Goal: Task Accomplishment & Management: Complete application form

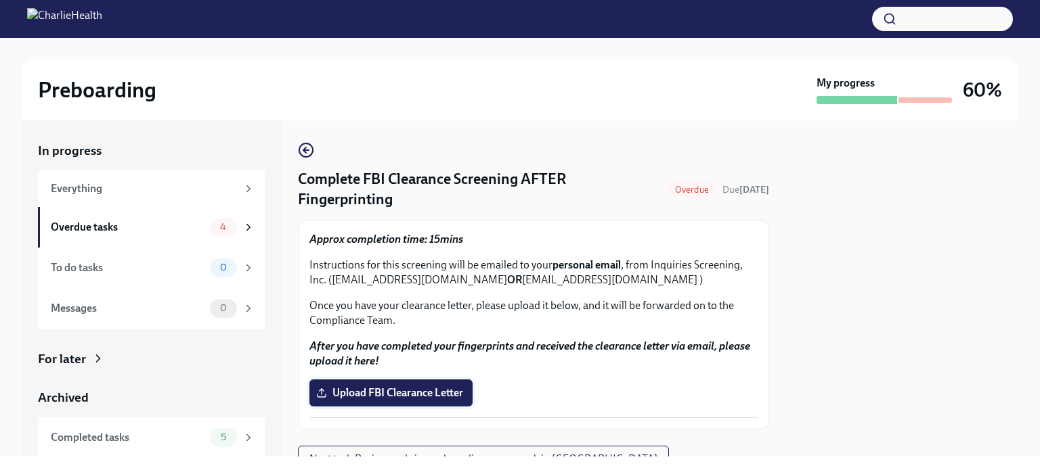
click at [430, 388] on span "Upload FBI Clearance Letter" at bounding box center [391, 393] width 144 height 14
click at [0, 0] on input "Upload FBI Clearance Letter" at bounding box center [0, 0] width 0 height 0
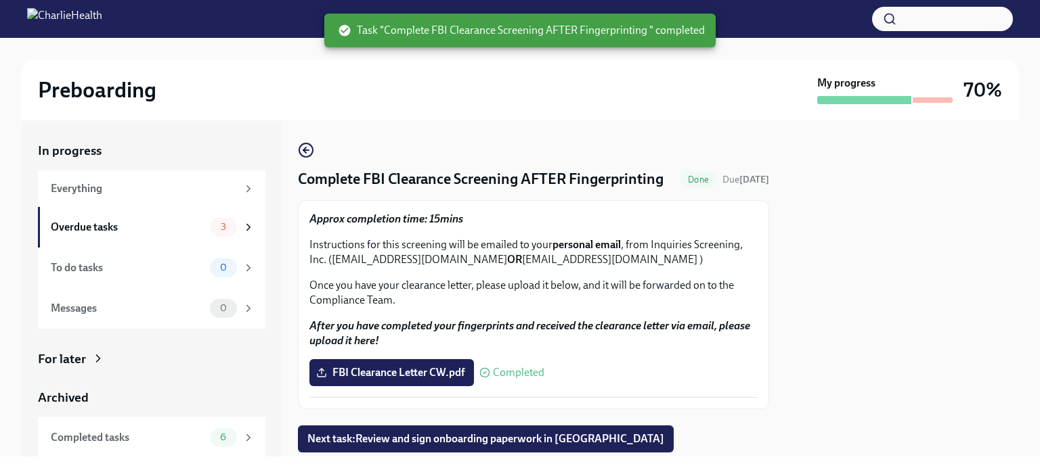
scroll to position [59, 0]
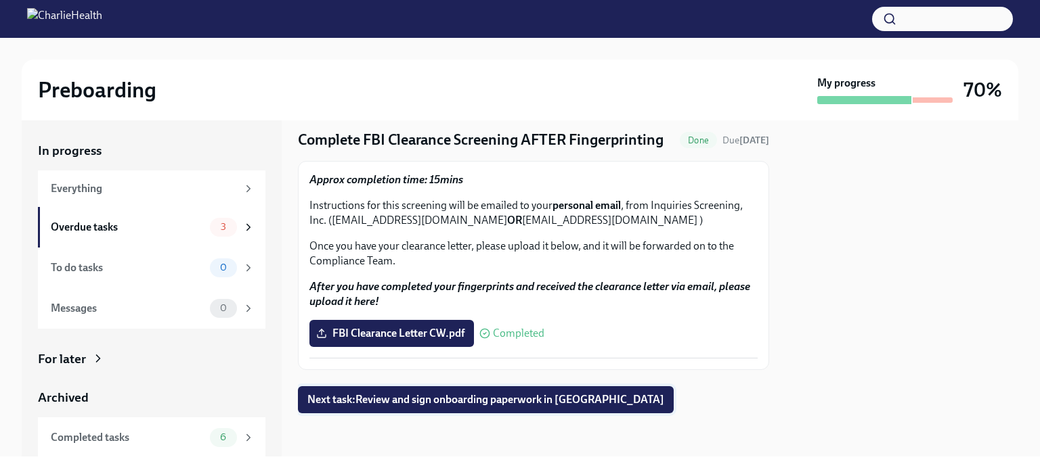
click at [510, 400] on span "Next task : Review and sign onboarding paperwork in [GEOGRAPHIC_DATA]" at bounding box center [485, 400] width 357 height 14
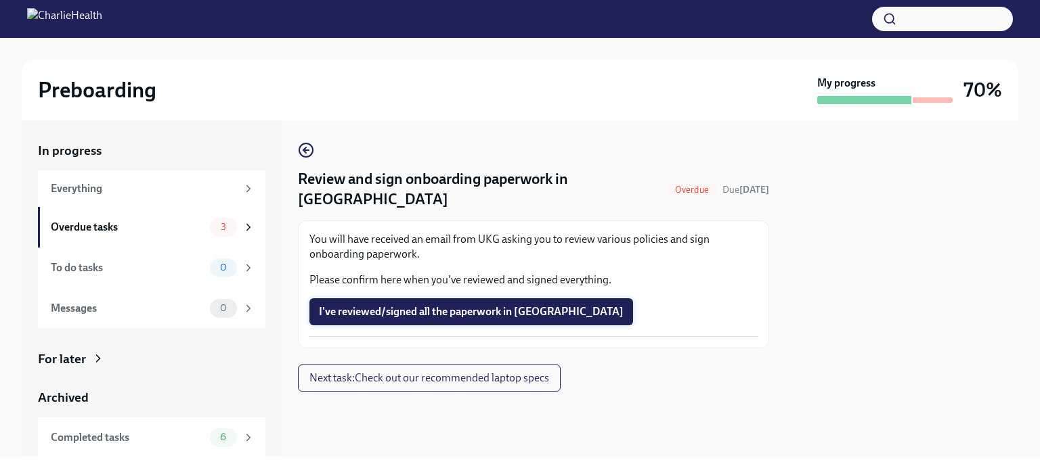
click at [461, 305] on span "I've reviewed/signed all the paperwork in [GEOGRAPHIC_DATA]" at bounding box center [471, 312] width 305 height 14
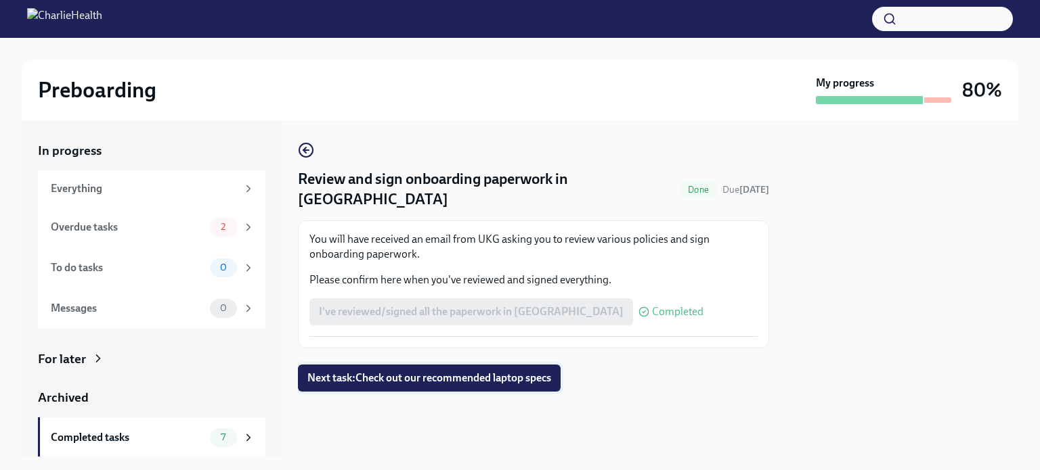
click at [441, 372] on span "Next task : Check out our recommended laptop specs" at bounding box center [429, 379] width 244 height 14
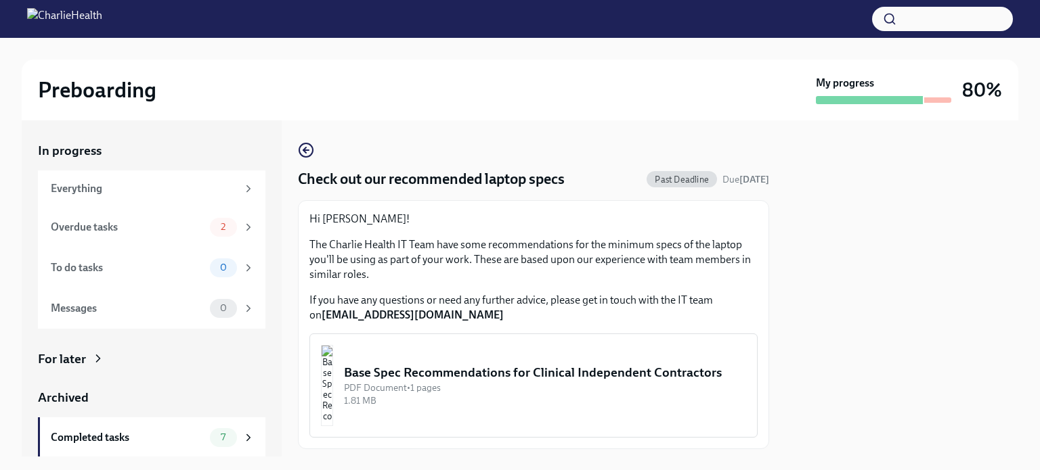
scroll to position [35, 0]
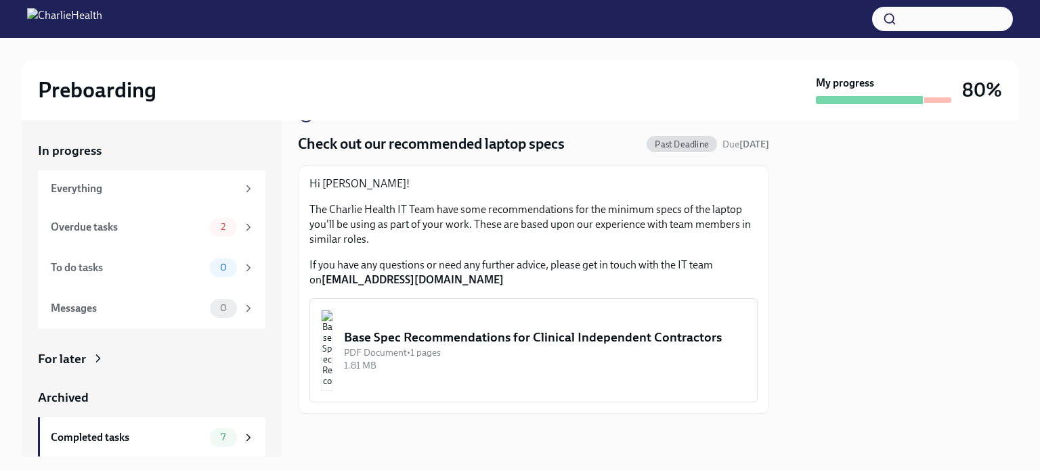
click at [466, 359] on div "PDF Document • 1 pages" at bounding box center [545, 353] width 402 height 13
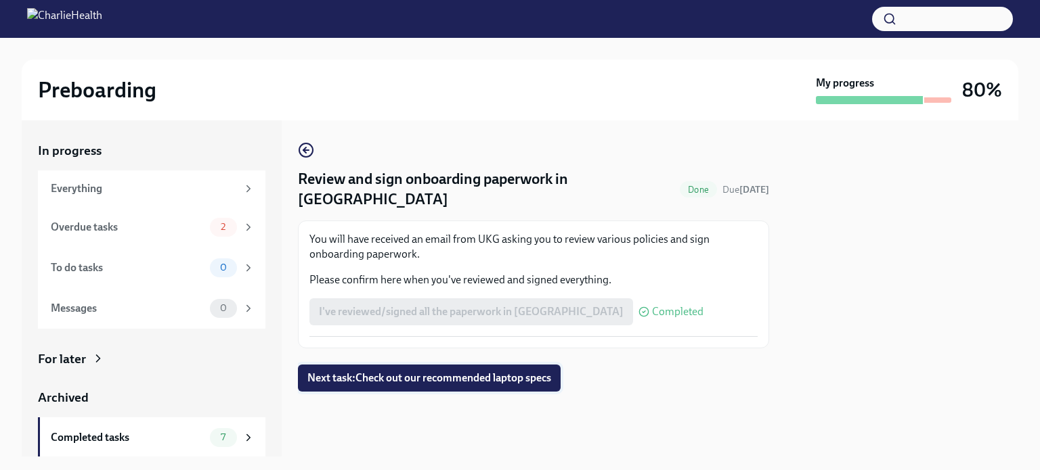
click at [482, 372] on span "Next task : Check out our recommended laptop specs" at bounding box center [429, 379] width 244 height 14
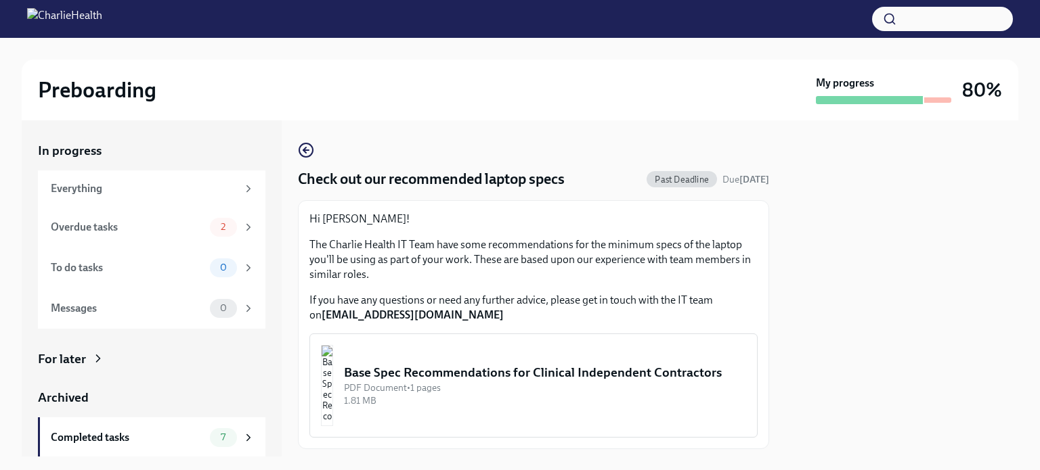
click at [476, 395] on div "PDF Document • 1 pages" at bounding box center [545, 388] width 402 height 13
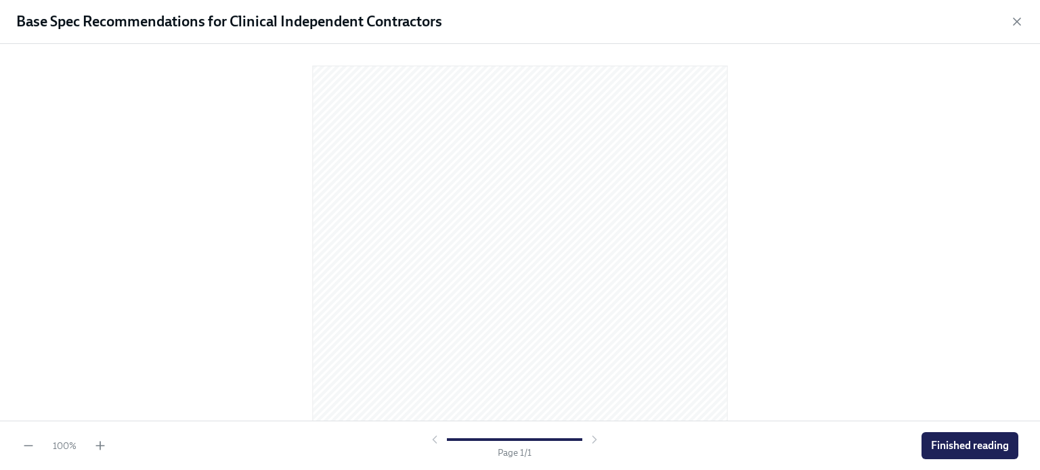
click at [593, 441] on div at bounding box center [514, 440] width 173 height 14
click at [452, 26] on div "Base Spec Recommendations for Clinical Independent Contractors" at bounding box center [520, 22] width 1040 height 44
click at [939, 446] on span "Finished reading" at bounding box center [970, 446] width 78 height 14
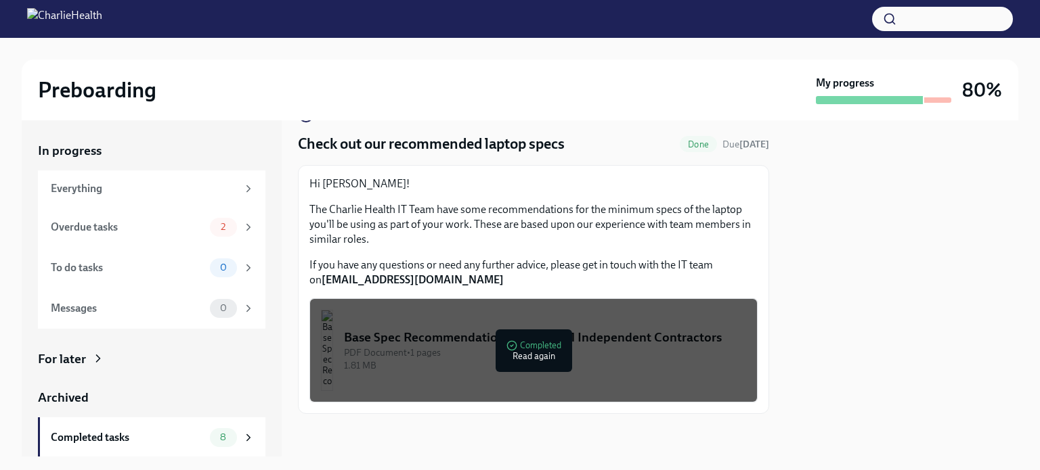
scroll to position [41, 0]
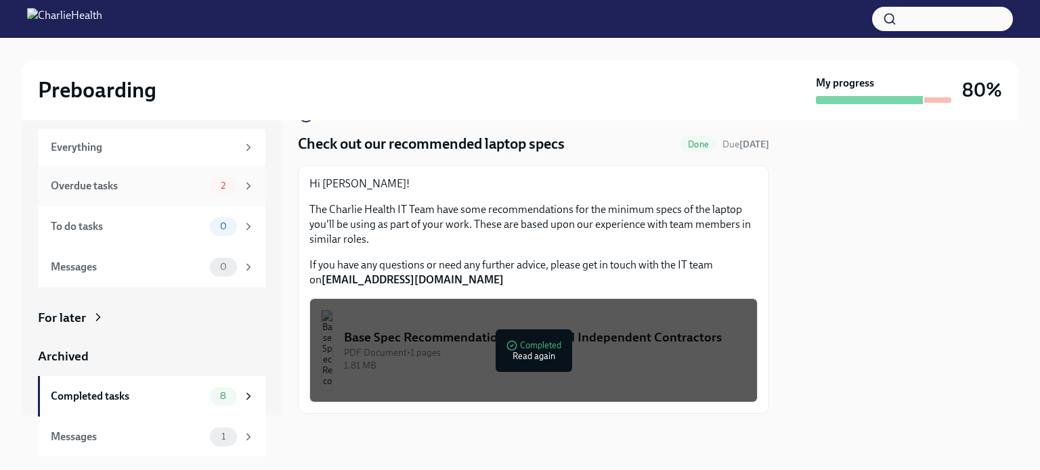
click at [242, 186] on icon at bounding box center [248, 186] width 12 height 12
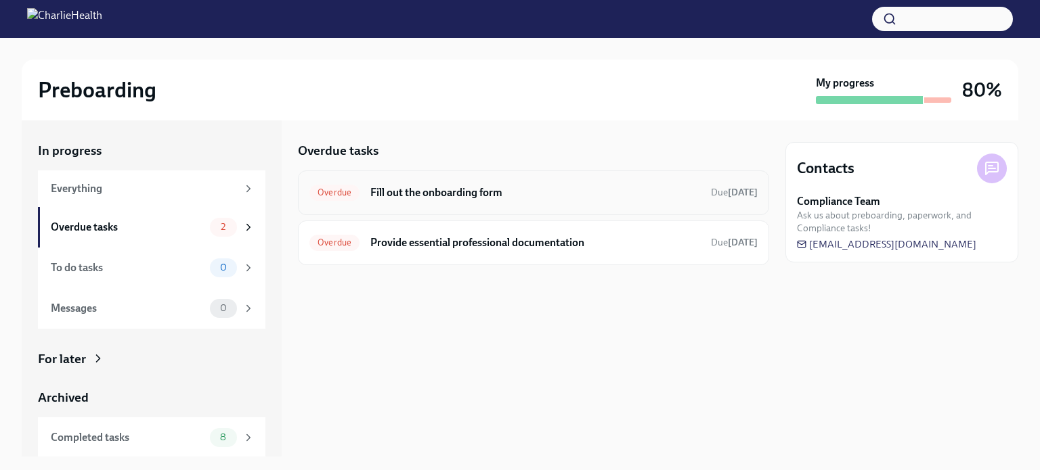
click at [416, 194] on h6 "Fill out the onboarding form" at bounding box center [535, 192] width 330 height 15
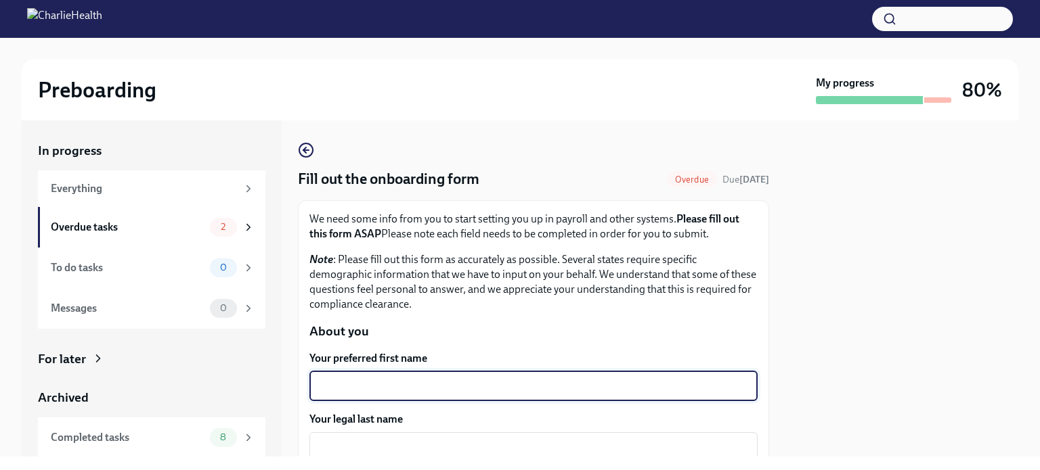
click at [404, 381] on textarea "Your preferred first name" at bounding box center [533, 386] width 432 height 16
type textarea "[PERSON_NAME]"
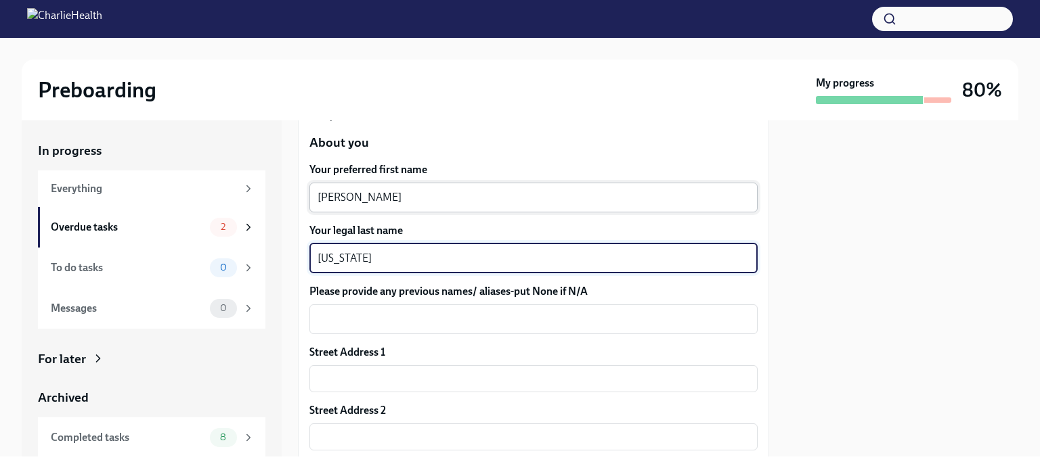
scroll to position [191, 0]
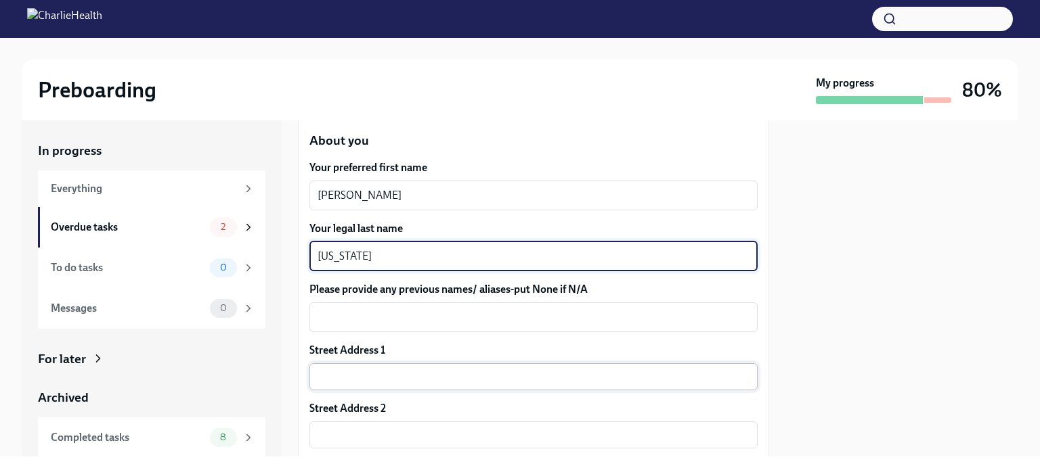
type textarea "[US_STATE]"
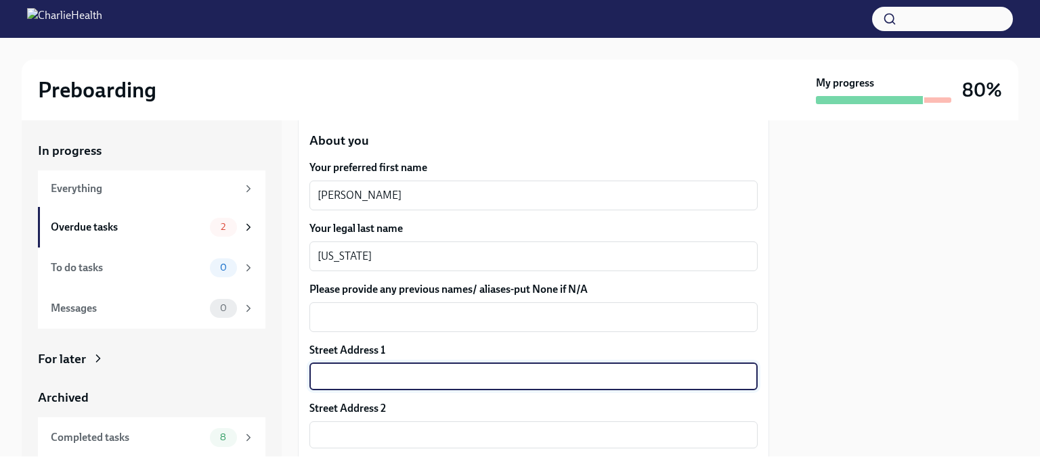
click at [355, 384] on input "text" at bounding box center [533, 376] width 448 height 27
type input "1722 [PERSON_NAME] Place"
type input "30288"
type input "[PERSON_NAME]"
type input "GA"
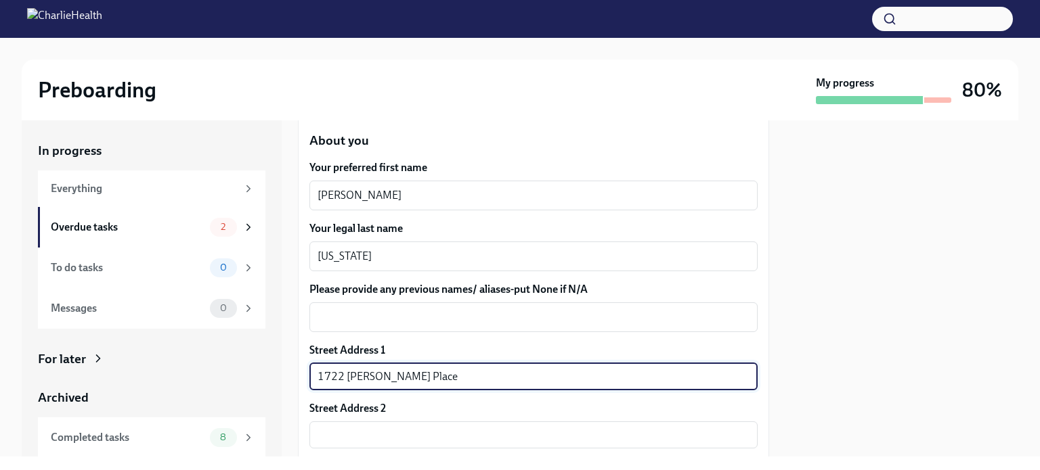
type input "US"
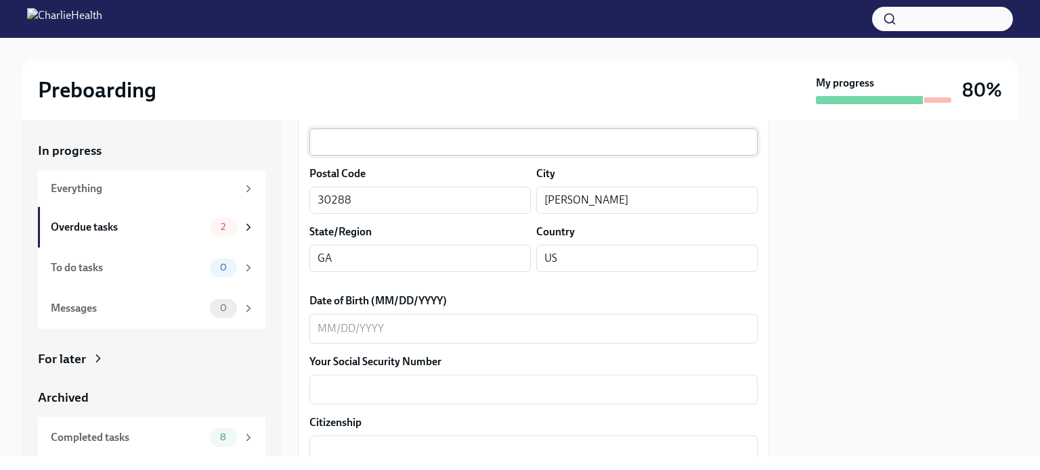
scroll to position [485, 0]
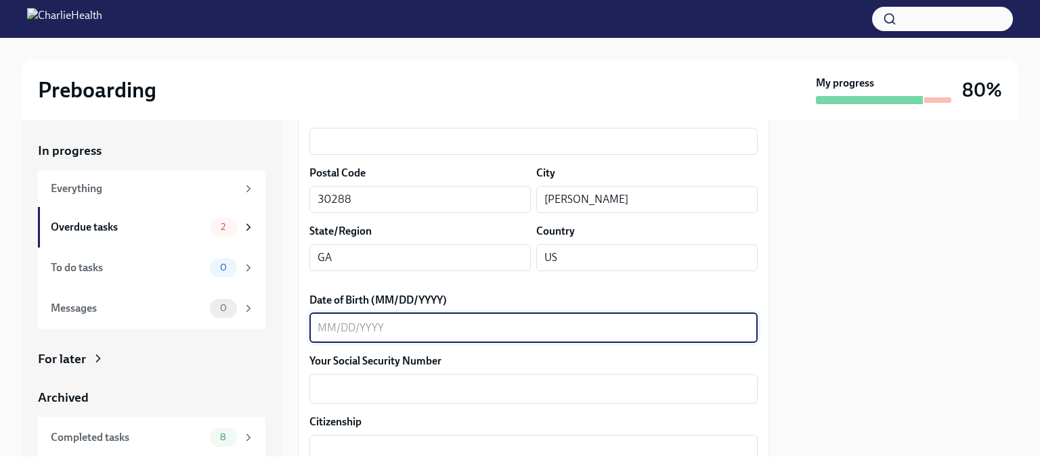
click at [327, 326] on textarea "Date of Birth (MM/DD/YYYY)" at bounding box center [533, 328] width 432 height 16
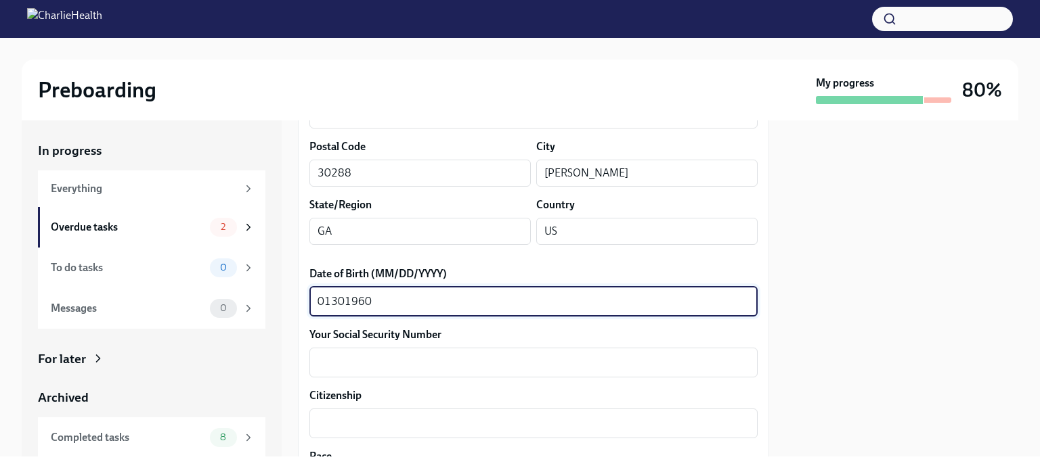
scroll to position [579, 0]
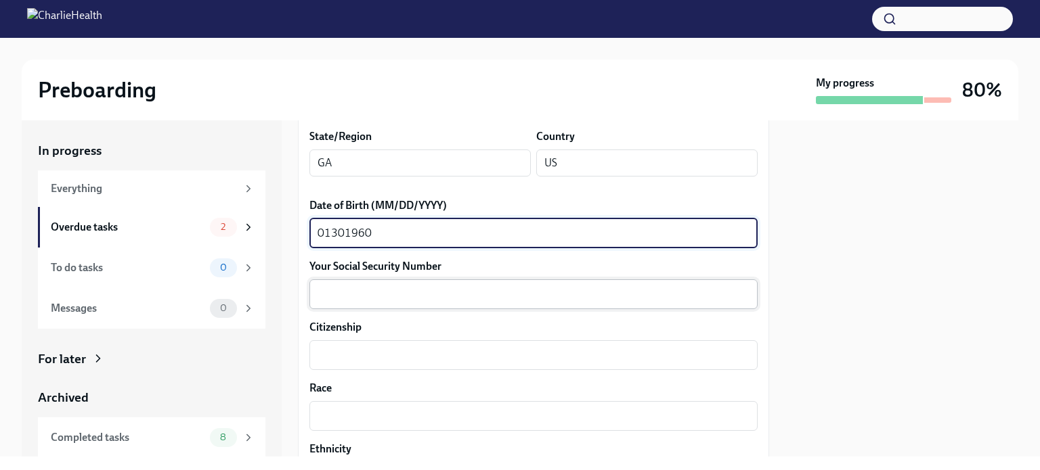
type textarea "01301960"
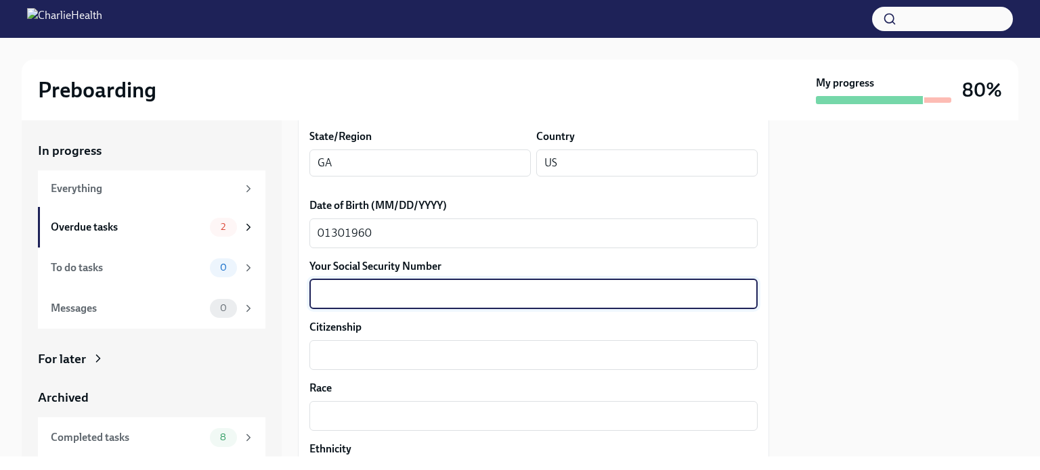
click at [339, 300] on textarea "Your Social Security Number" at bounding box center [533, 294] width 432 height 16
type textarea "096606998"
click at [336, 357] on textarea "Citizenship" at bounding box center [533, 355] width 432 height 16
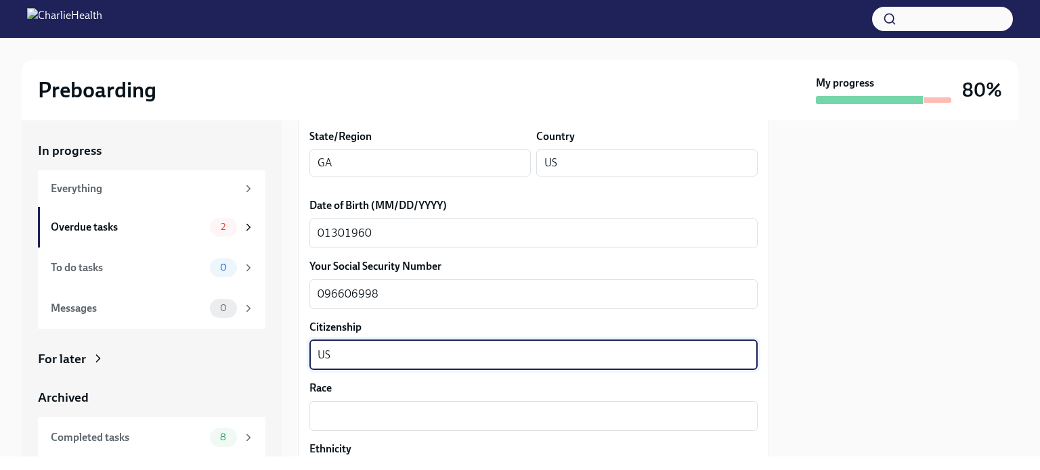
scroll to position [684, 0]
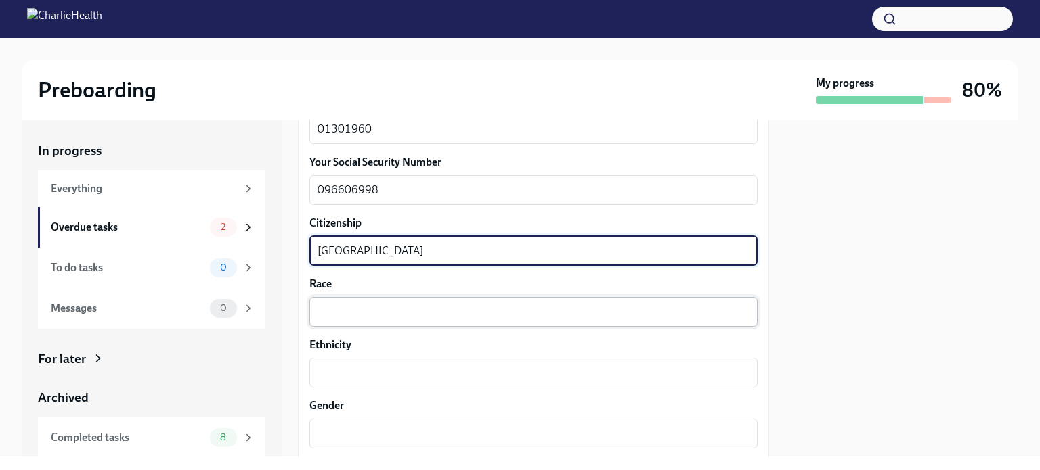
type textarea "United States"
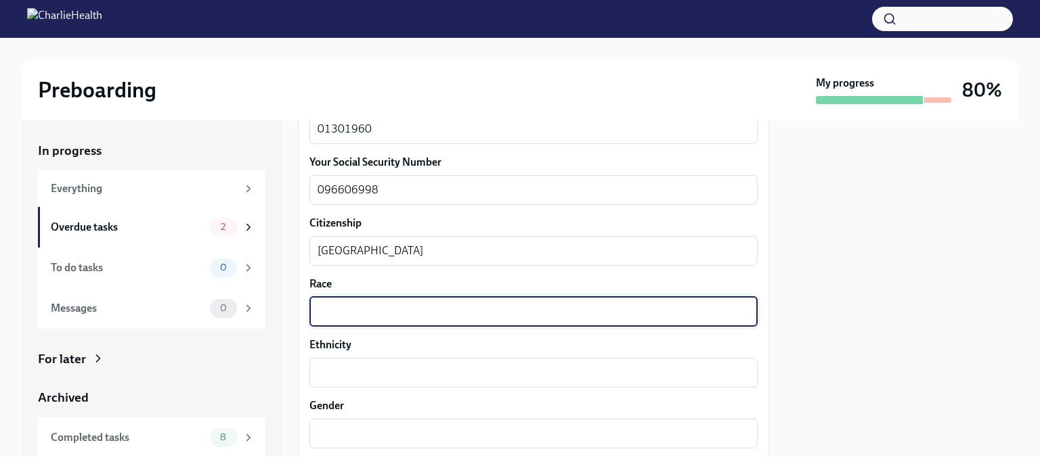
click at [326, 305] on textarea "Race" at bounding box center [533, 312] width 432 height 16
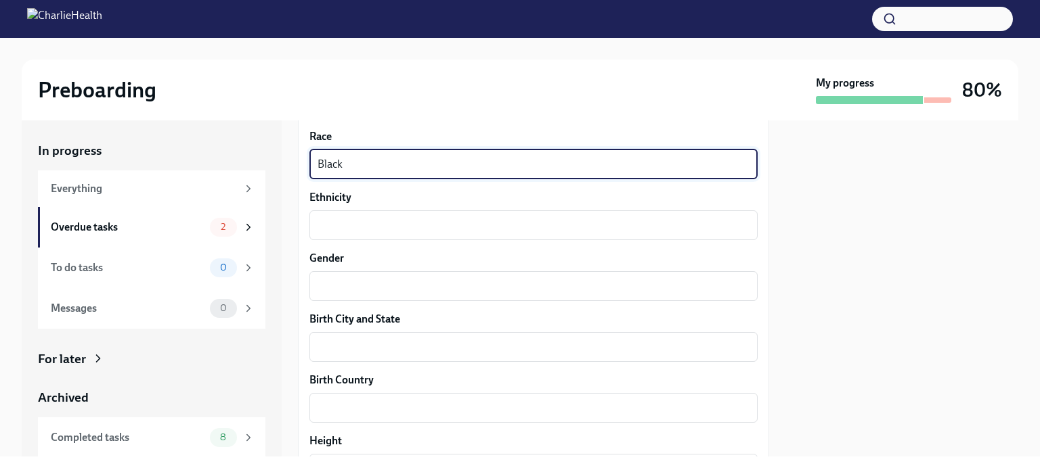
scroll to position [833, 0]
type textarea "Black"
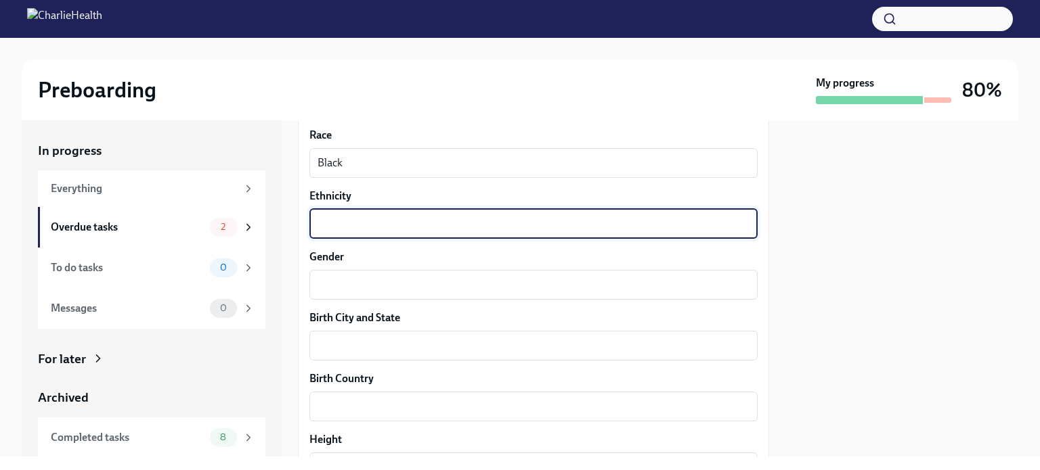
click at [332, 221] on textarea "Ethnicity" at bounding box center [533, 224] width 432 height 16
type textarea "Non-Hispanic"
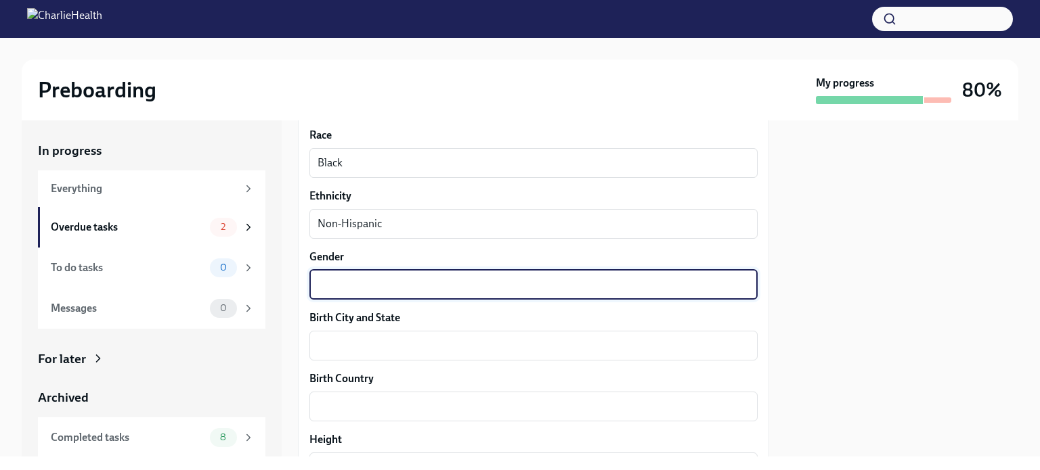
click at [351, 283] on textarea "Gender" at bounding box center [533, 285] width 432 height 16
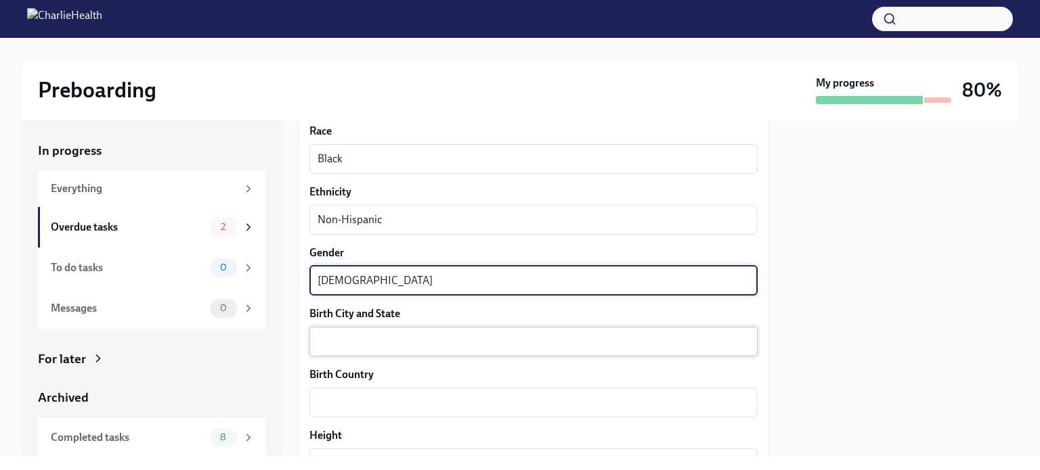
scroll to position [837, 0]
type textarea "Male"
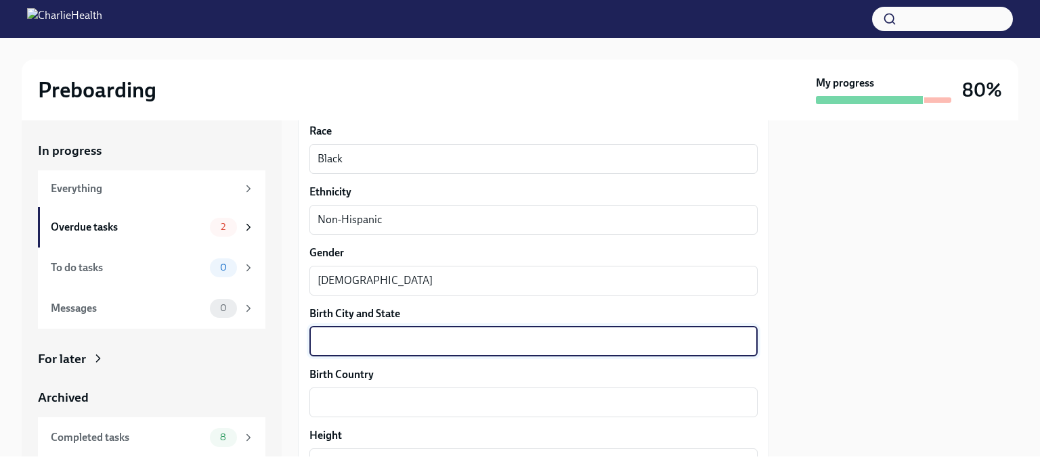
click at [382, 349] on textarea "Birth City and State" at bounding box center [533, 342] width 432 height 16
type textarea "Queens, NY"
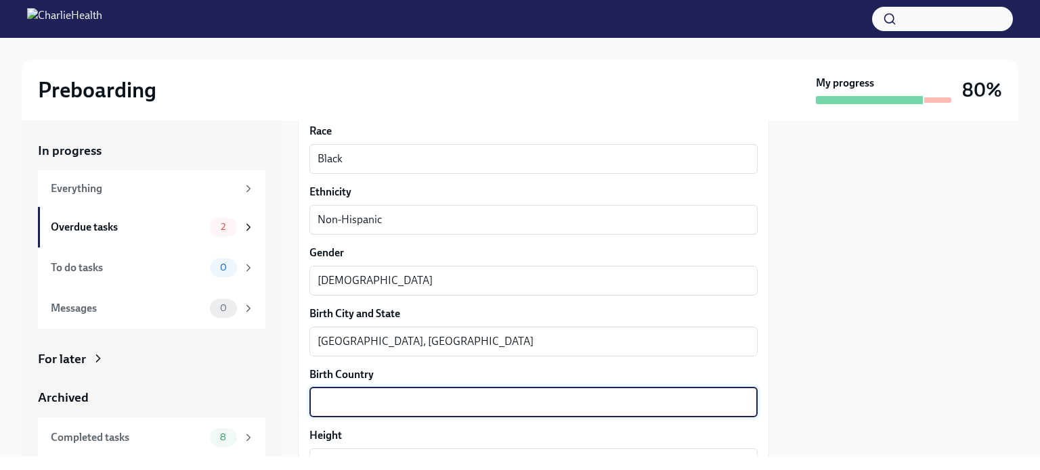
click at [342, 400] on textarea "Birth Country" at bounding box center [533, 403] width 432 height 16
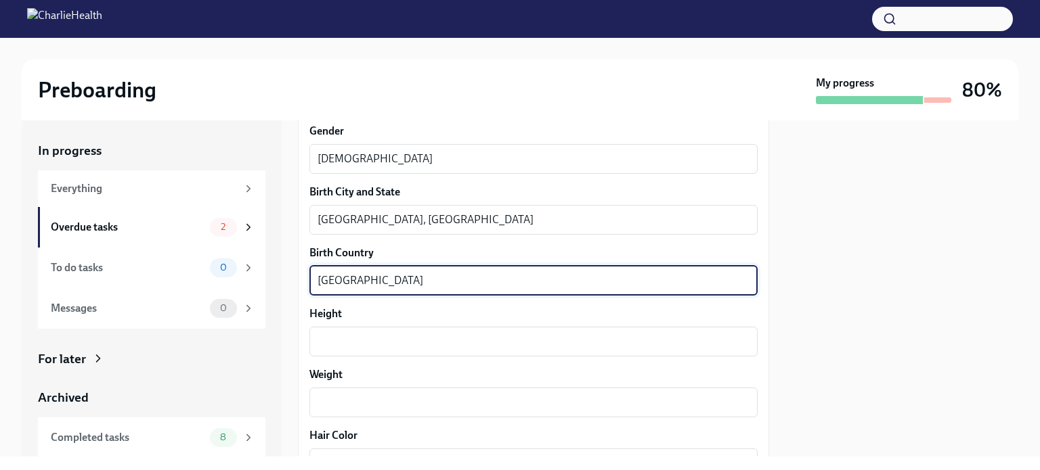
scroll to position [958, 0]
type textarea "United States"
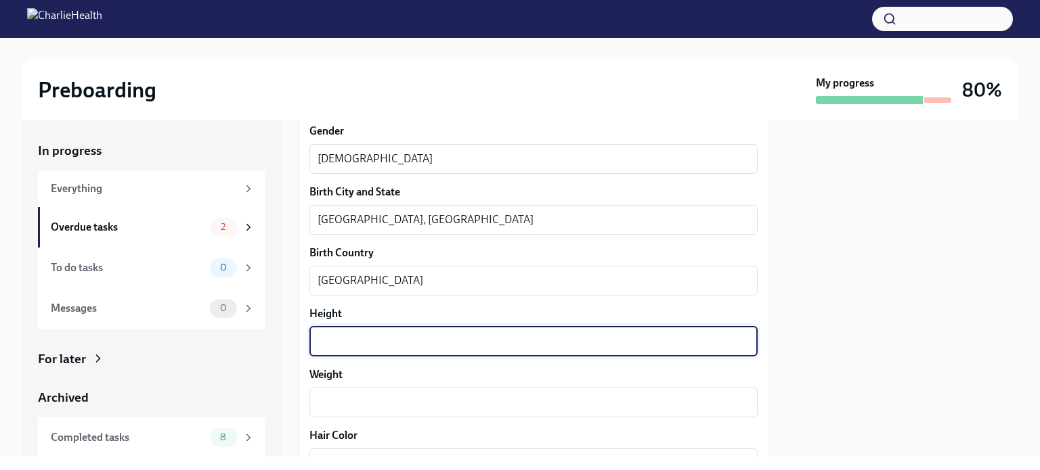
click at [333, 348] on textarea "Height" at bounding box center [533, 342] width 432 height 16
type textarea "6'"
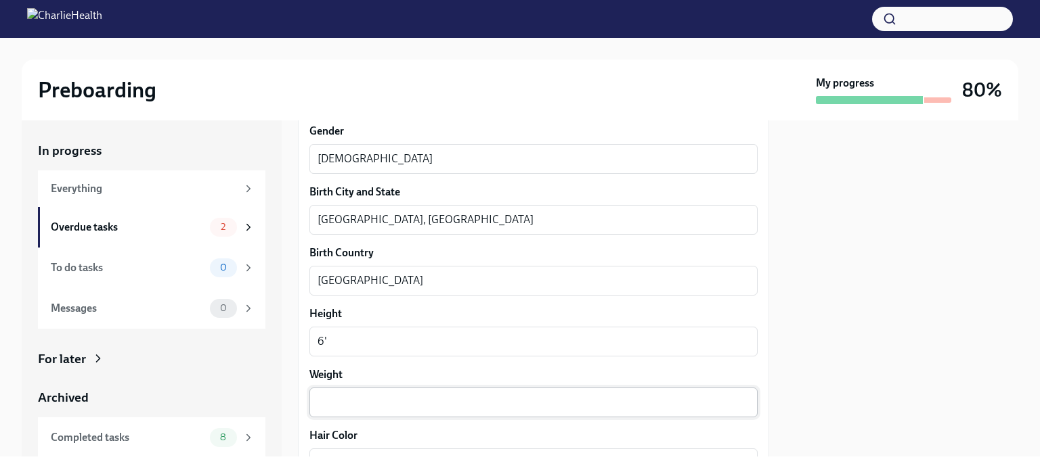
click at [322, 412] on div "x ​" at bounding box center [533, 403] width 448 height 30
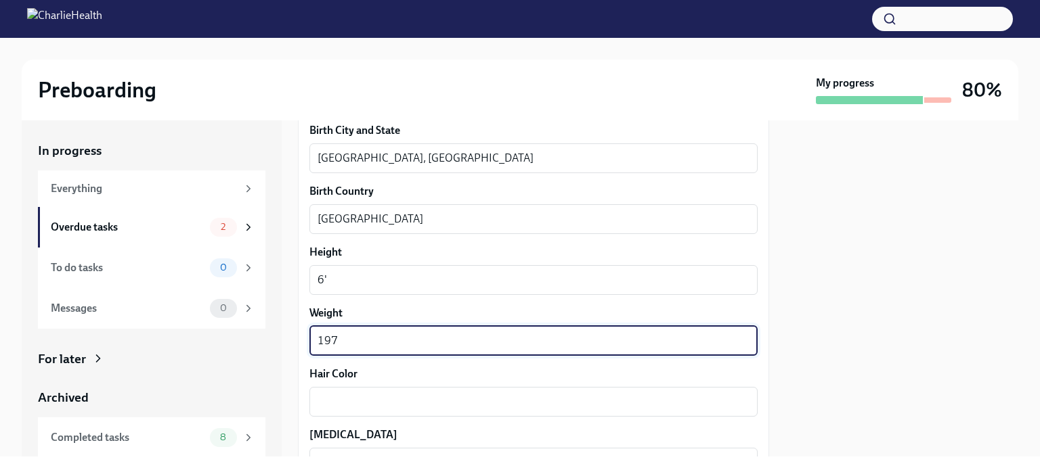
scroll to position [1021, 0]
type textarea "197"
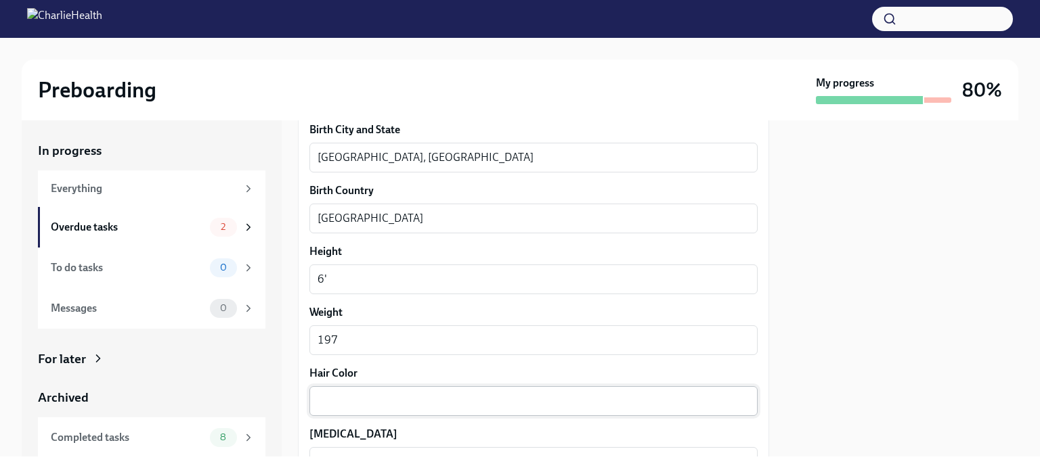
click at [323, 409] on div "x ​" at bounding box center [533, 401] width 448 height 30
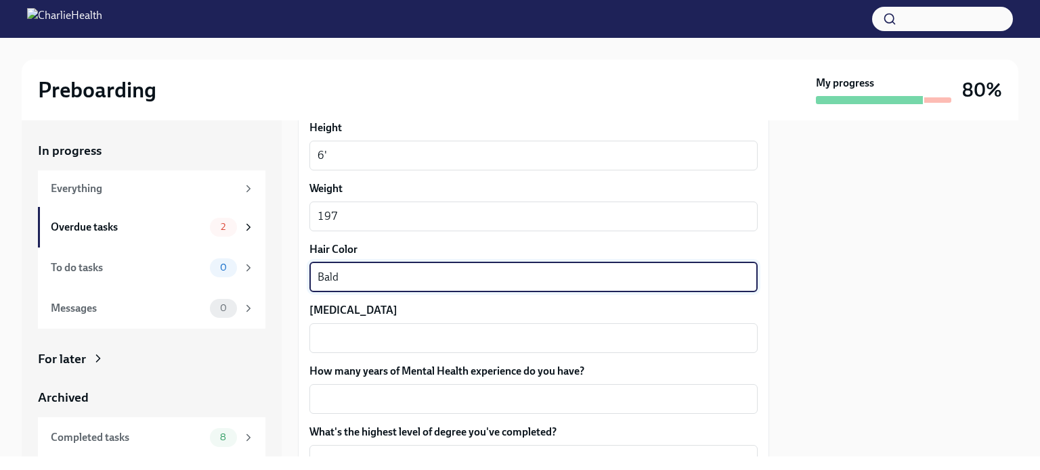
scroll to position [1145, 0]
type textarea "Bald"
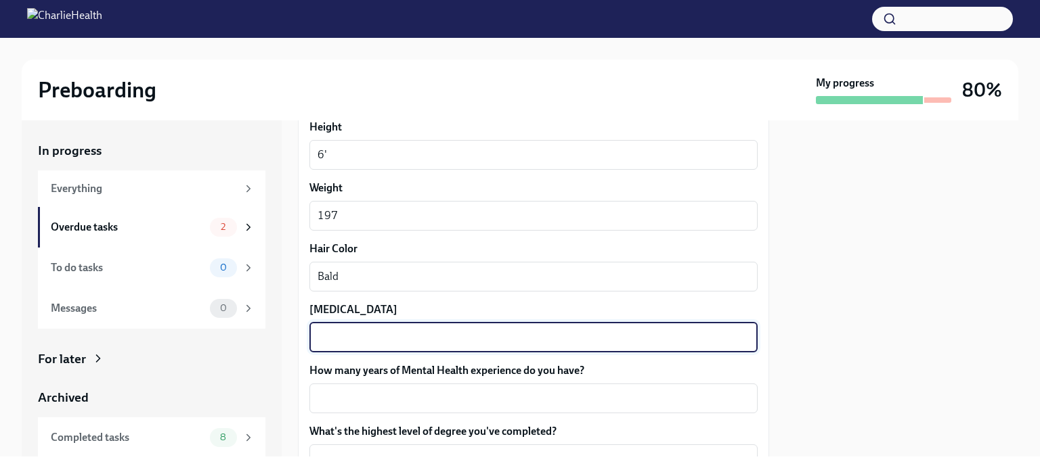
click at [322, 345] on textarea "[MEDICAL_DATA]" at bounding box center [533, 338] width 432 height 16
type textarea "Brown"
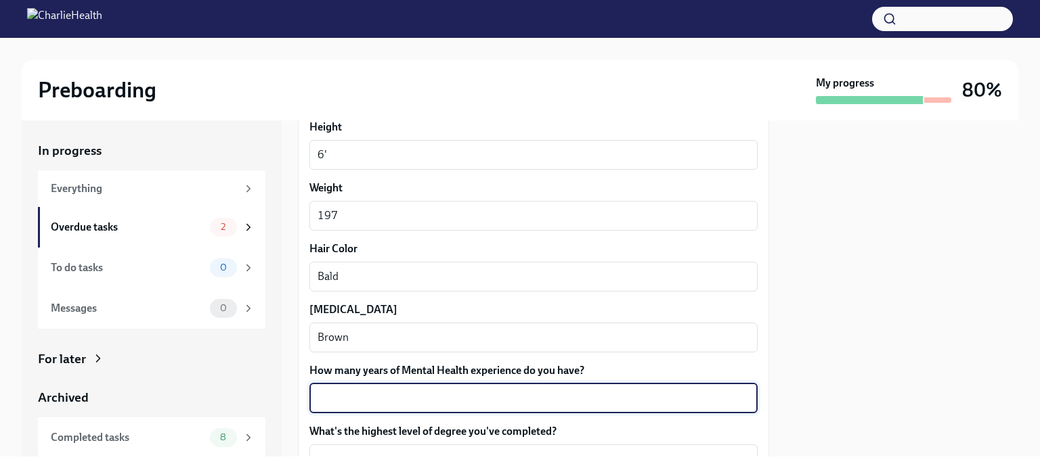
click at [317, 401] on textarea "How many years of Mental Health experience do you have?" at bounding box center [533, 399] width 432 height 16
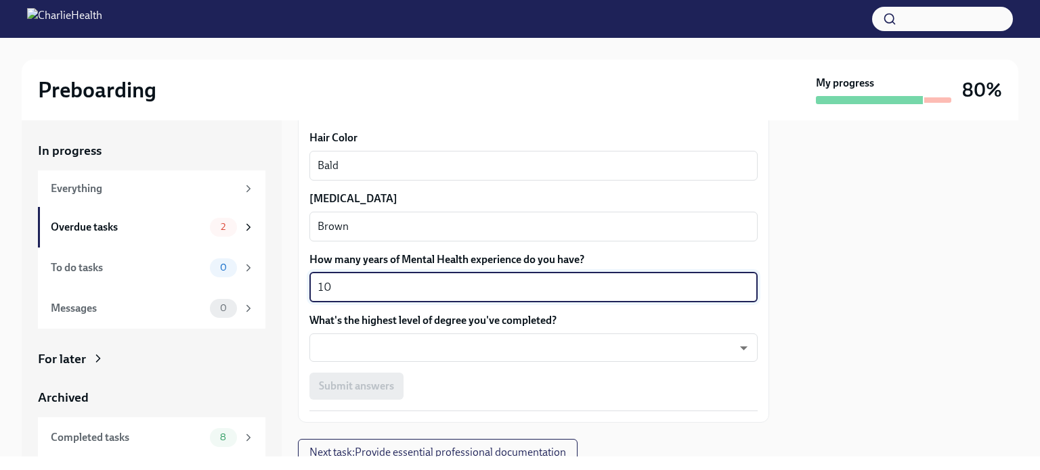
scroll to position [1264, 0]
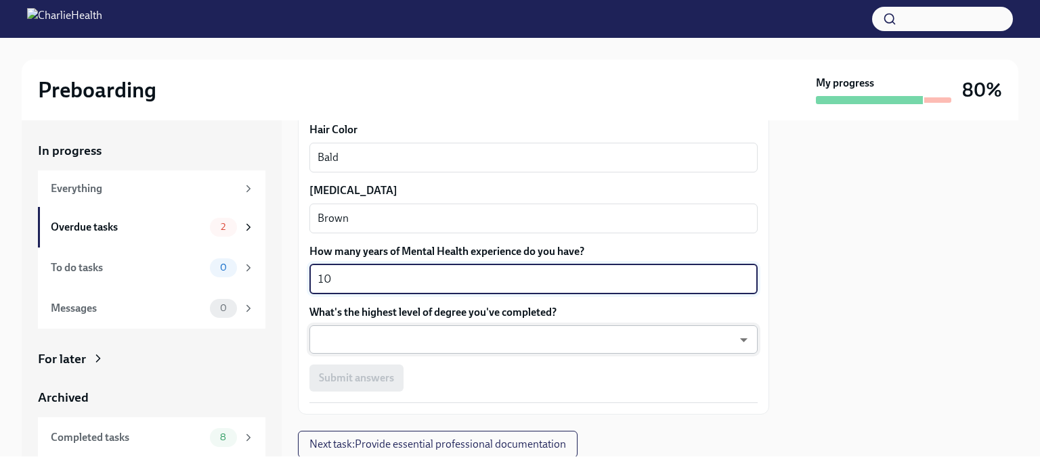
type textarea "10"
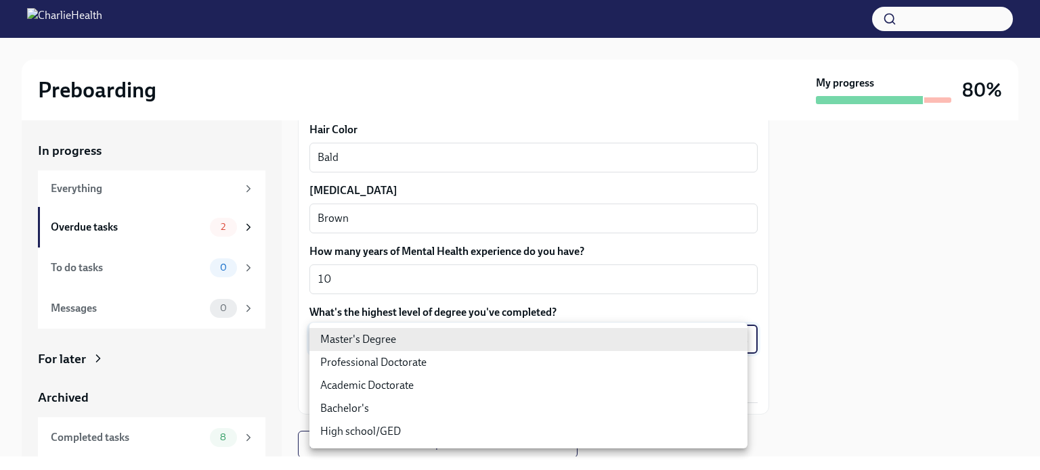
click at [730, 343] on body "Preboarding My progress 80% In progress Everything Overdue tasks 2 To do tasks …" at bounding box center [520, 235] width 1040 height 470
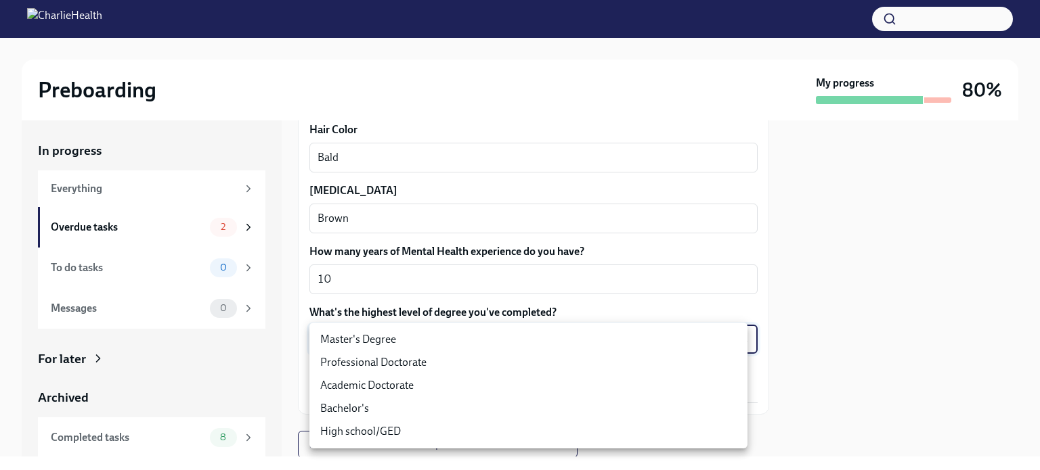
click at [601, 343] on li "Master's Degree" at bounding box center [528, 339] width 438 height 23
type input "2vBr-ghkD"
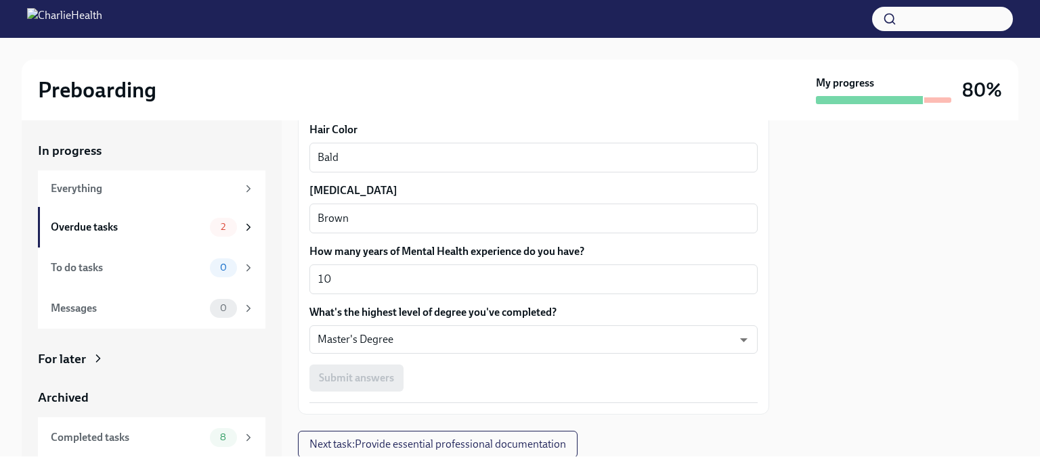
click at [378, 372] on div "Submit answers" at bounding box center [533, 378] width 448 height 27
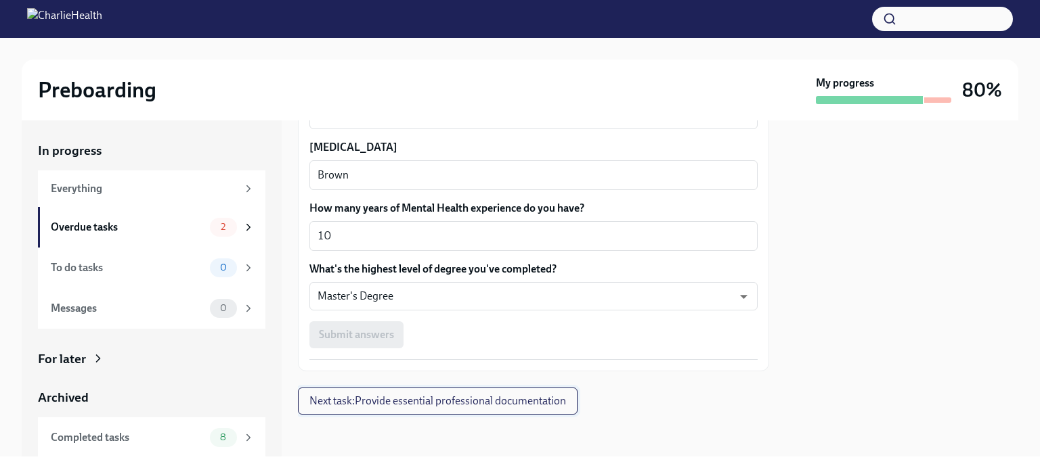
click at [370, 401] on span "Next task : Provide essential professional documentation" at bounding box center [437, 402] width 257 height 14
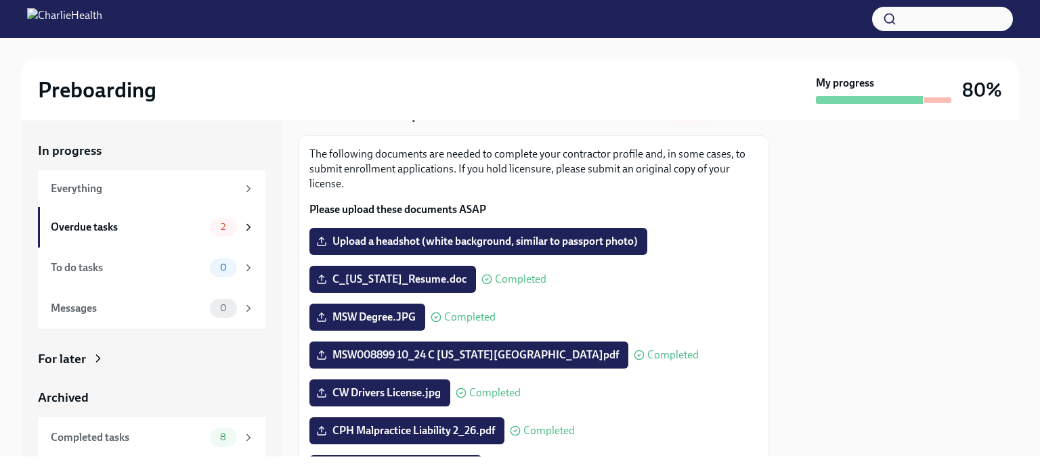
scroll to position [65, 0]
click at [408, 243] on span "Upload a headshot (white background, similar to passport photo)" at bounding box center [478, 242] width 319 height 14
click at [0, 0] on input "Upload a headshot (white background, similar to passport photo)" at bounding box center [0, 0] width 0 height 0
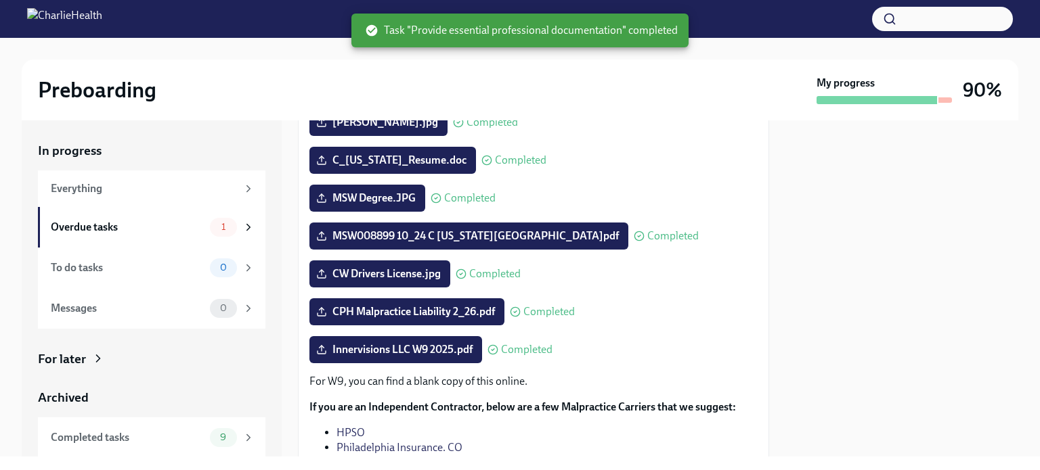
scroll to position [289, 0]
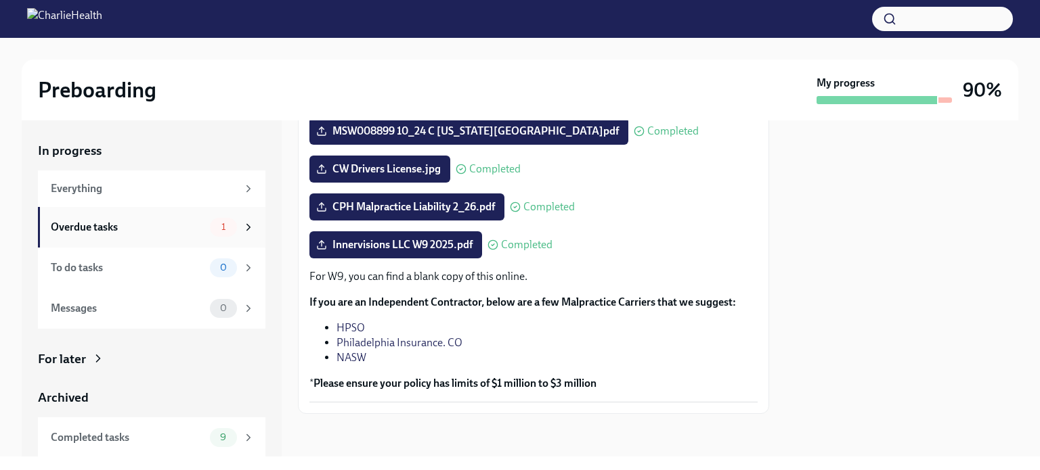
click at [242, 225] on icon at bounding box center [248, 227] width 12 height 12
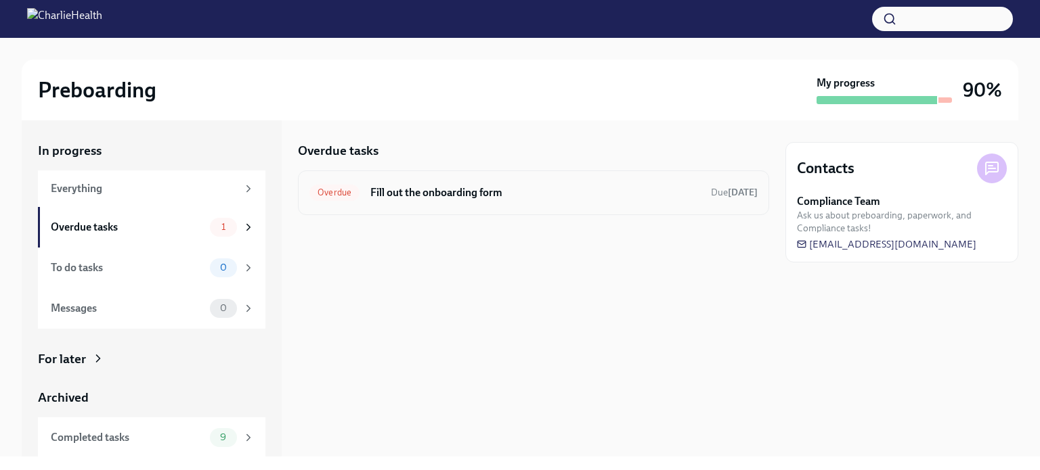
click at [324, 198] on div "Overdue" at bounding box center [334, 193] width 50 height 16
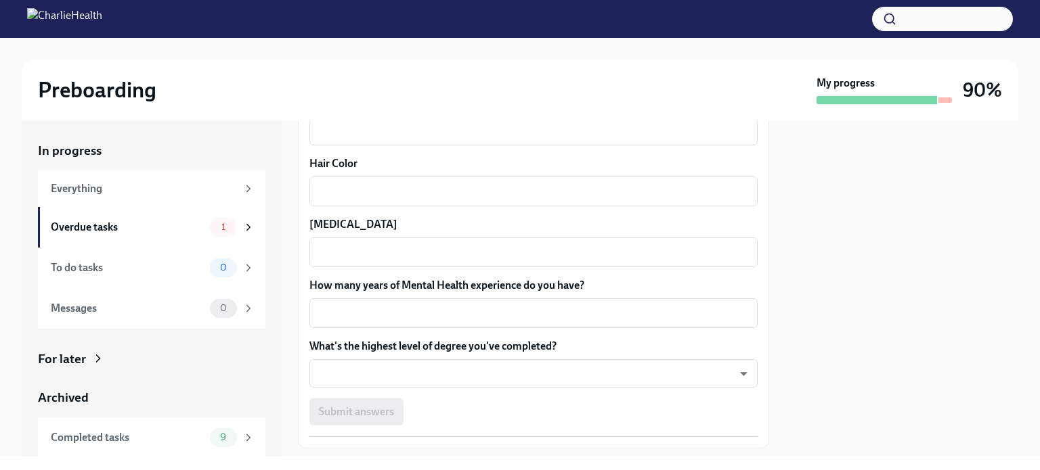
scroll to position [1264, 0]
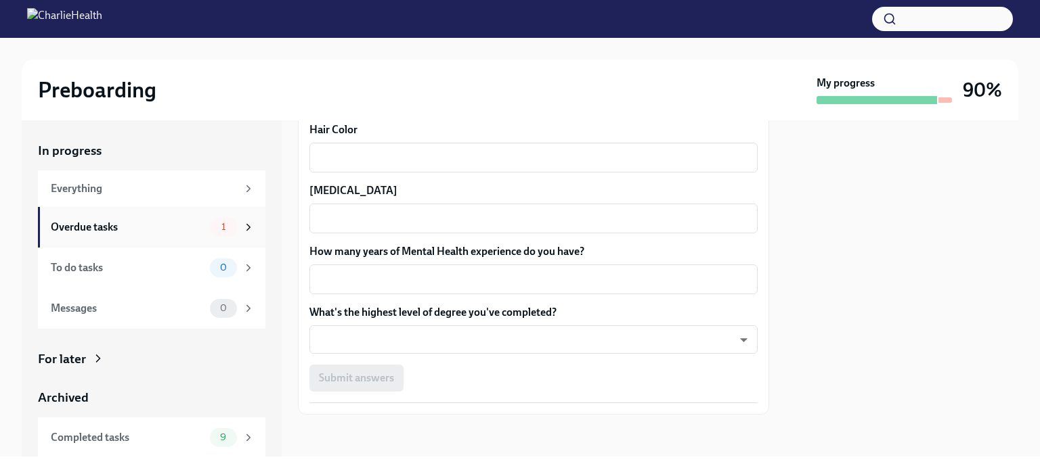
click at [219, 230] on span "1" at bounding box center [223, 227] width 20 height 10
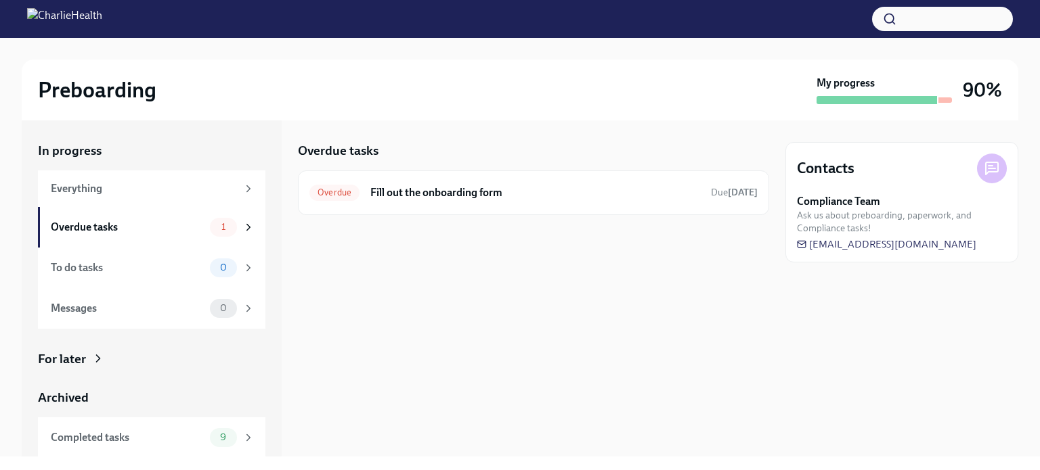
click at [866, 102] on div at bounding box center [876, 100] width 120 height 8
click at [213, 231] on span "1" at bounding box center [223, 227] width 20 height 10
